Goal: Communication & Community: Answer question/provide support

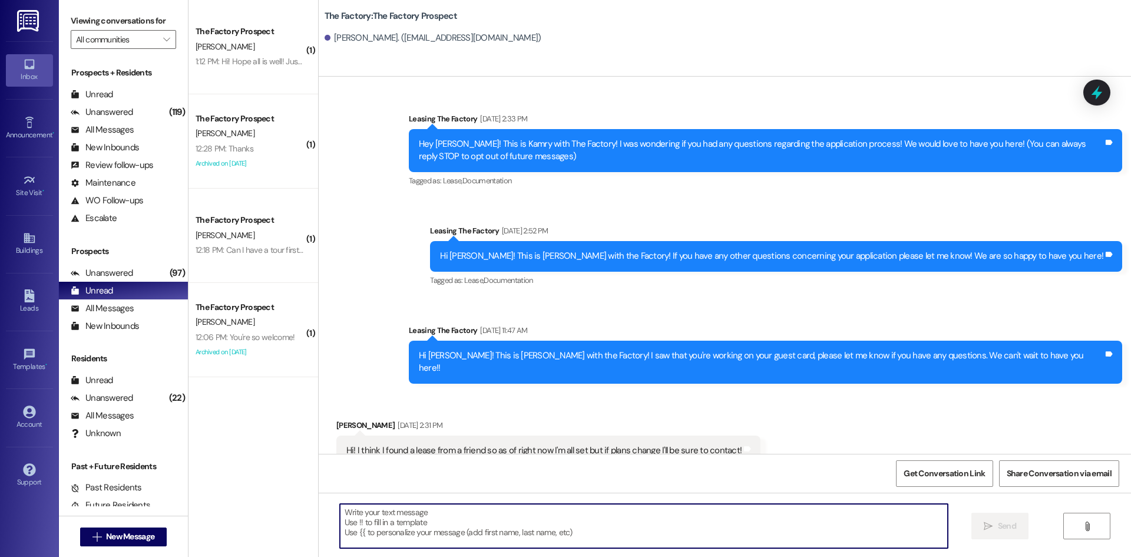
scroll to position [3292, 0]
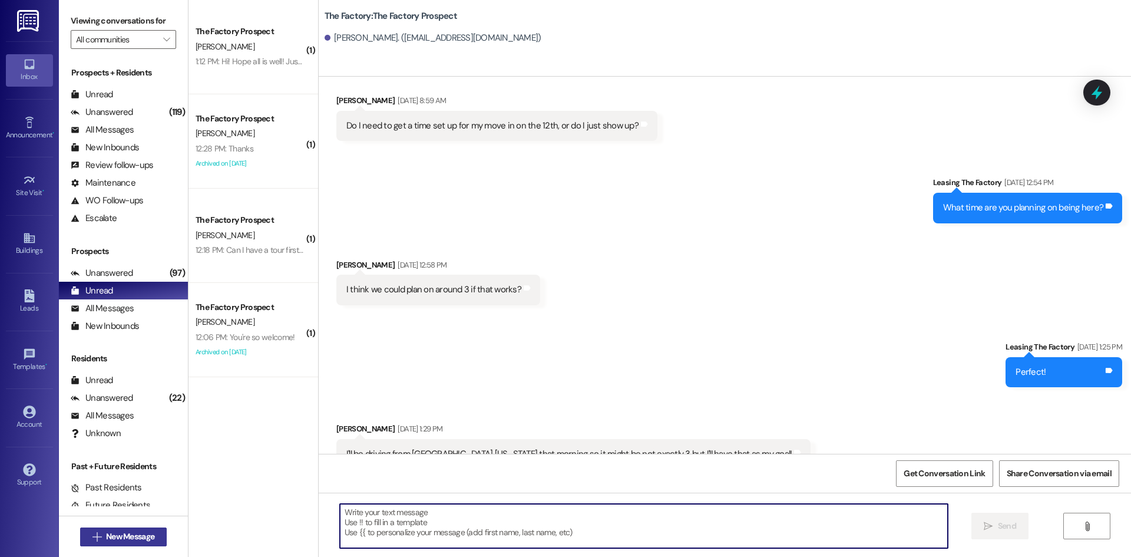
click at [93, 542] on span " New Message" at bounding box center [123, 536] width 67 height 12
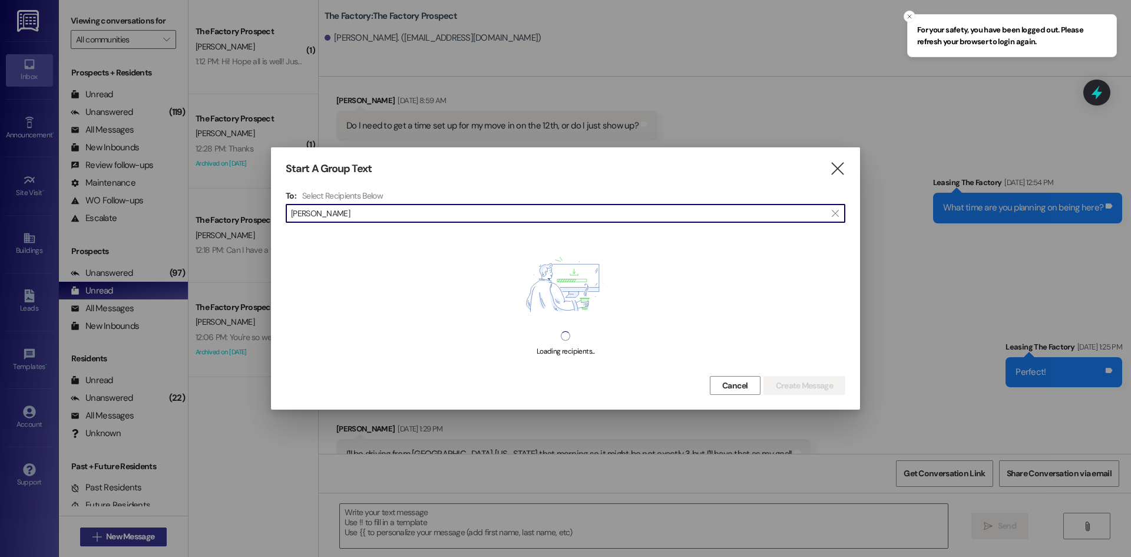
type input "cole durham"
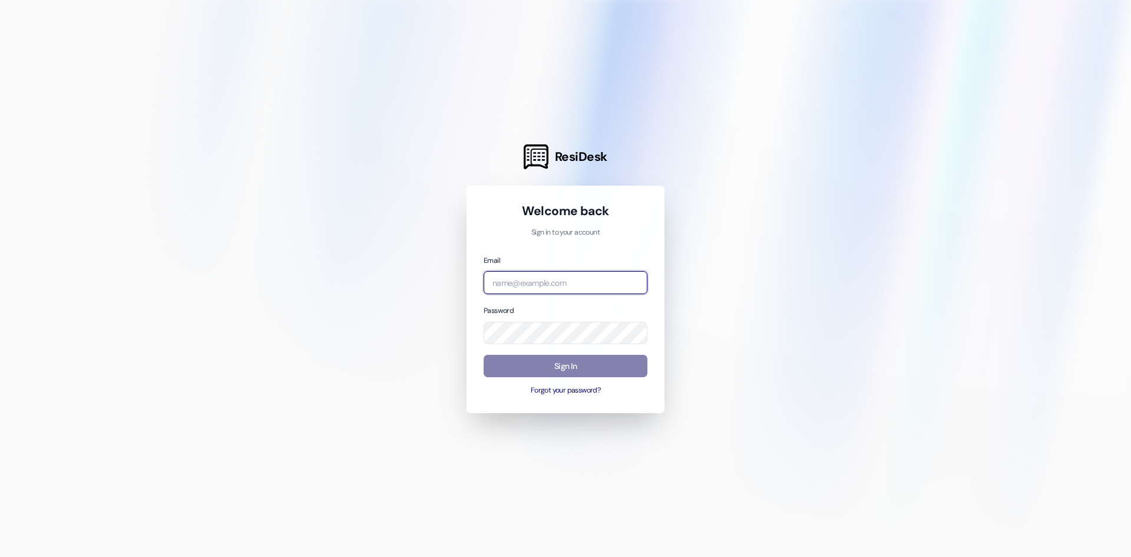
click at [563, 285] on input "email" at bounding box center [566, 282] width 164 height 23
type input "[EMAIL_ADDRESS][DOMAIN_NAME]"
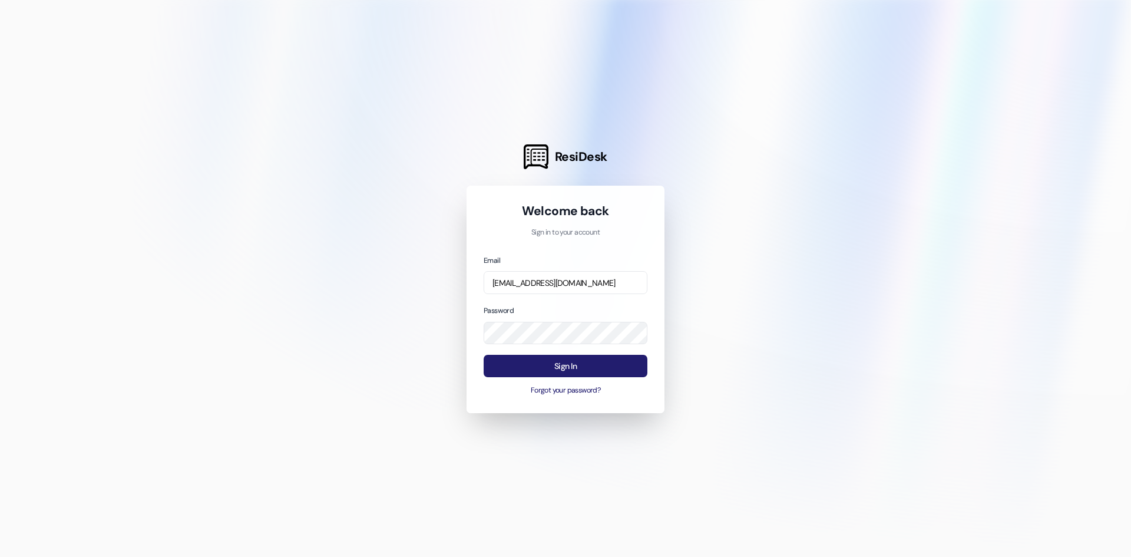
click at [568, 373] on button "Sign In" at bounding box center [566, 366] width 164 height 23
